Goal: Transaction & Acquisition: Purchase product/service

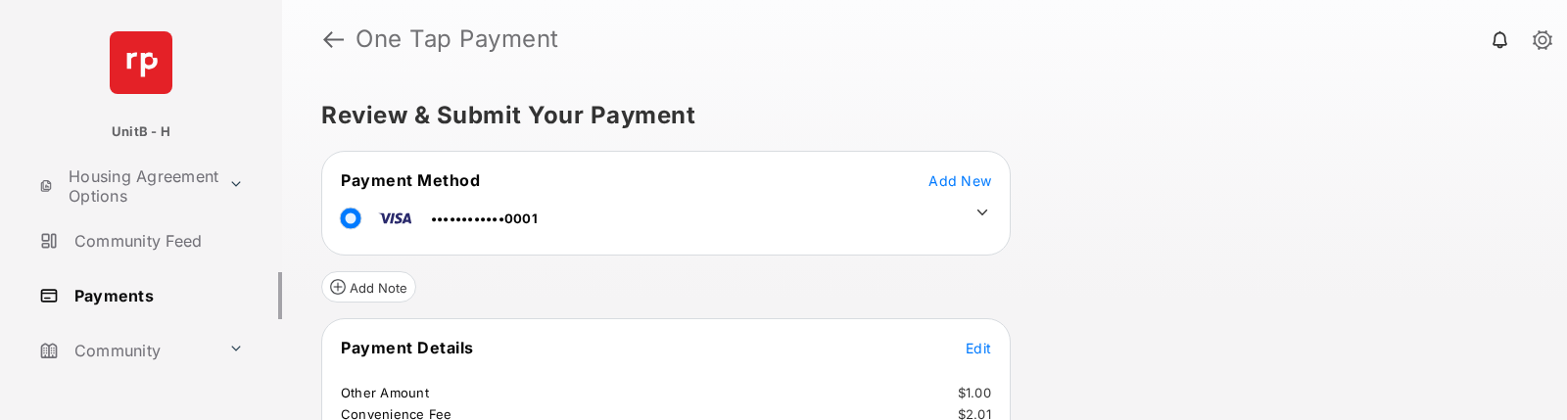
scroll to position [224, 0]
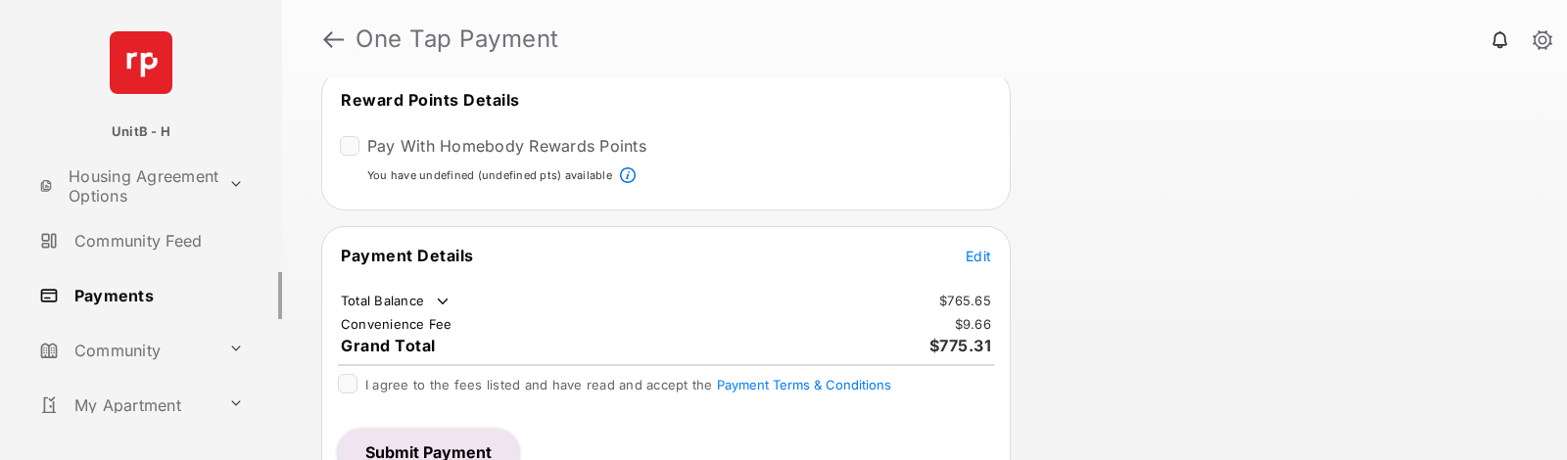
scroll to position [282, 0]
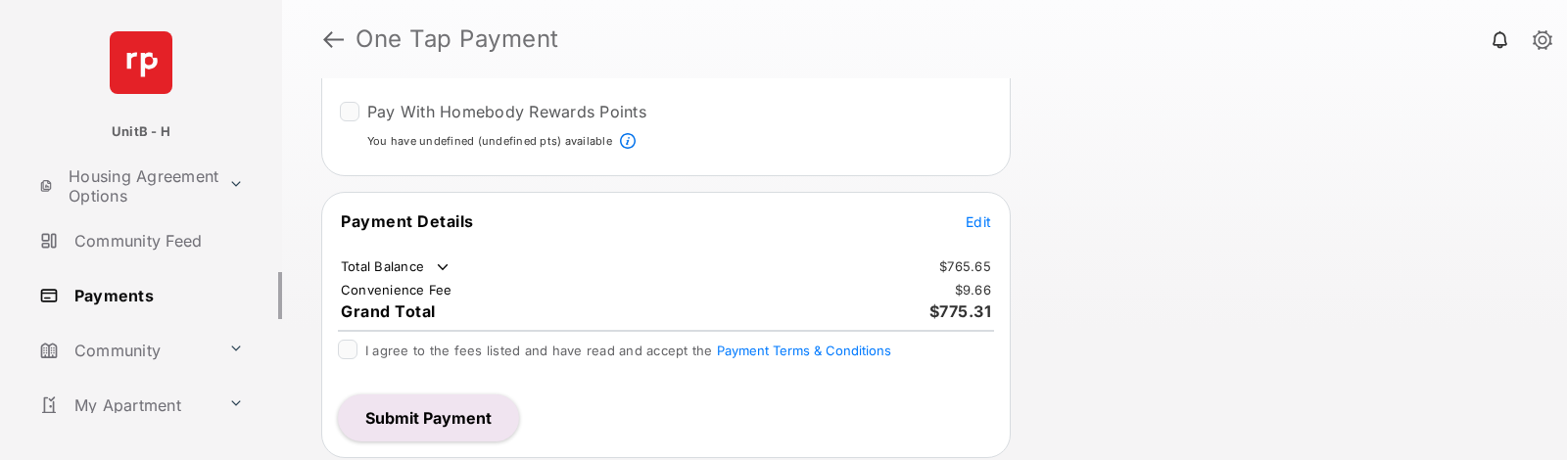
click at [984, 235] on tr "Payment Details Edit" at bounding box center [666, 233] width 684 height 45
click at [978, 227] on span "Edit" at bounding box center [978, 222] width 25 height 17
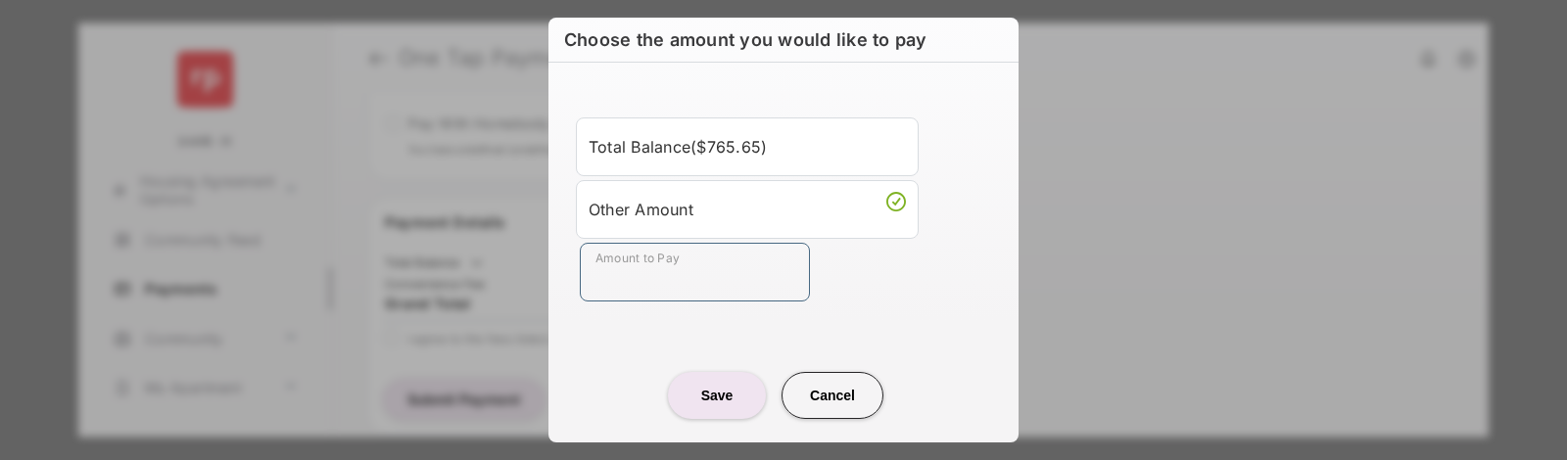
click at [704, 282] on input "Amount to Pay" at bounding box center [695, 272] width 230 height 59
type input "**"
click at [827, 271] on div "Amount to Pay **" at bounding box center [787, 272] width 415 height 59
click at [715, 392] on button "Save" at bounding box center [717, 395] width 98 height 47
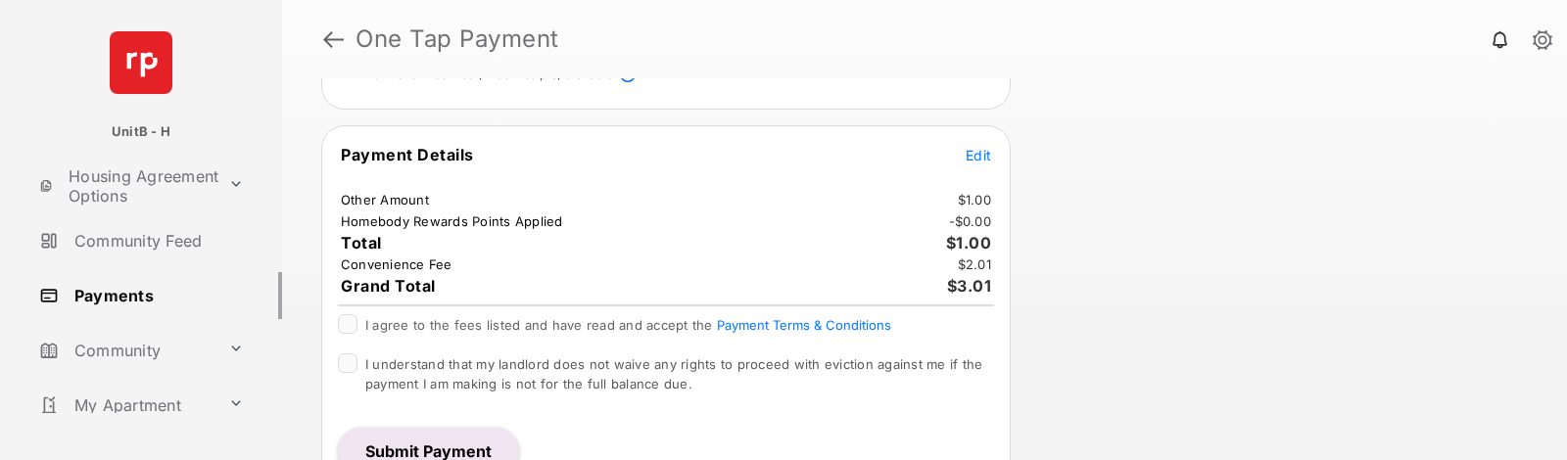
scroll to position [382, 0]
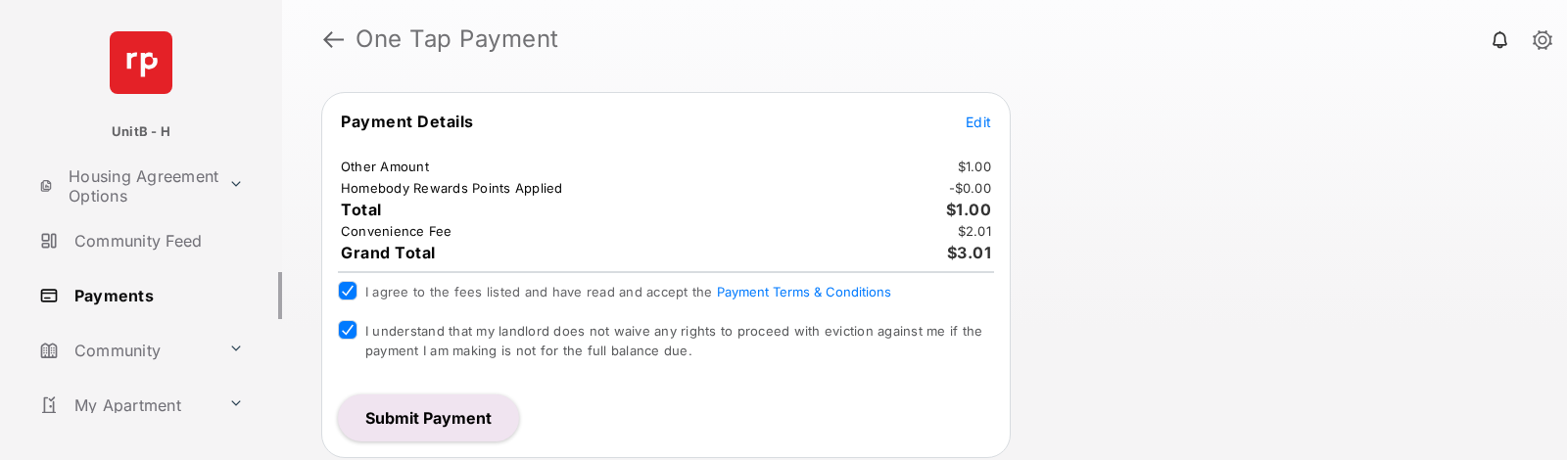
click at [415, 413] on button "Submit Payment" at bounding box center [428, 418] width 181 height 47
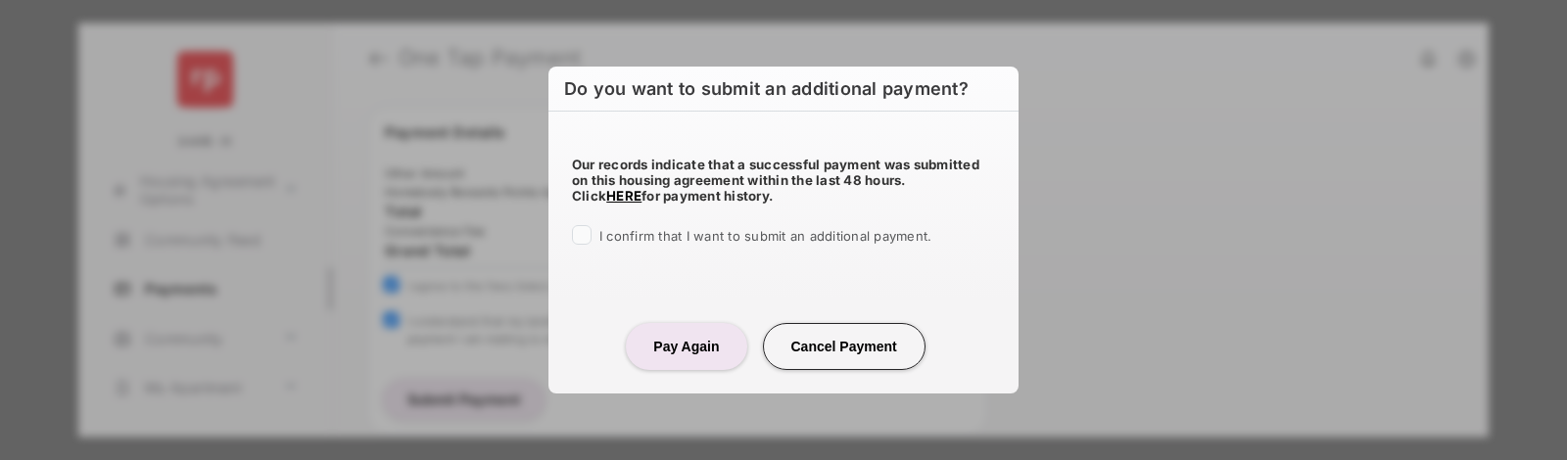
click at [606, 238] on span "I confirm that I want to submit an additional payment." at bounding box center [765, 236] width 332 height 16
click at [678, 352] on button "Pay Again" at bounding box center [686, 346] width 120 height 47
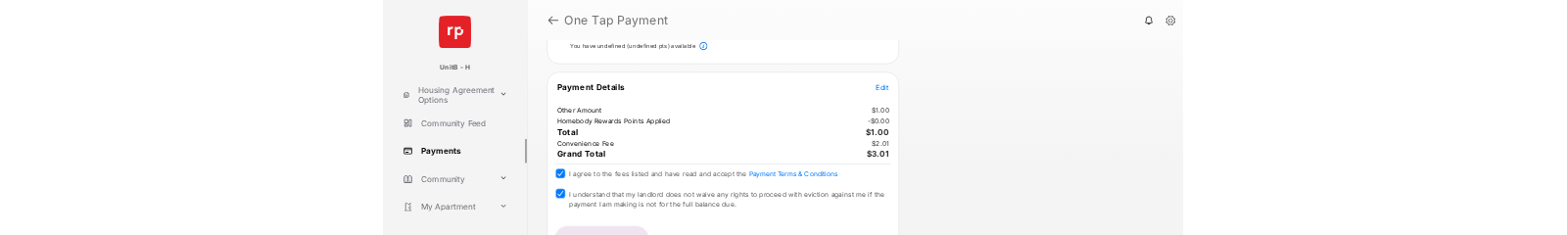
scroll to position [294, 0]
